Goal: Find specific page/section: Find specific page/section

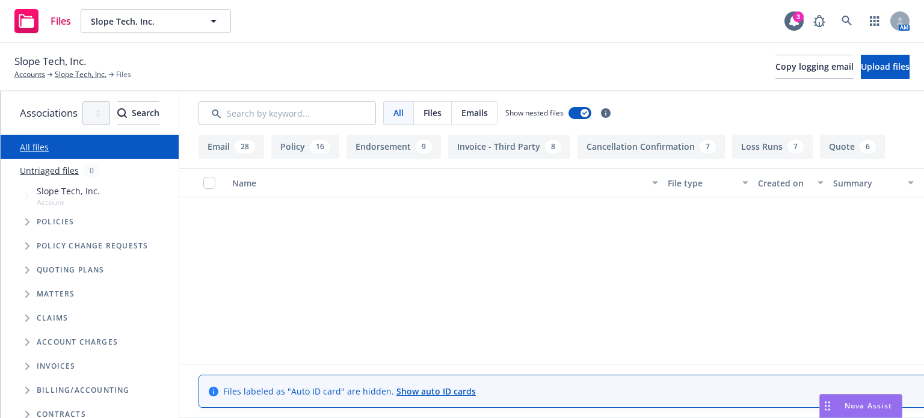
scroll to position [5559, 0]
